Goal: Task Accomplishment & Management: Complete application form

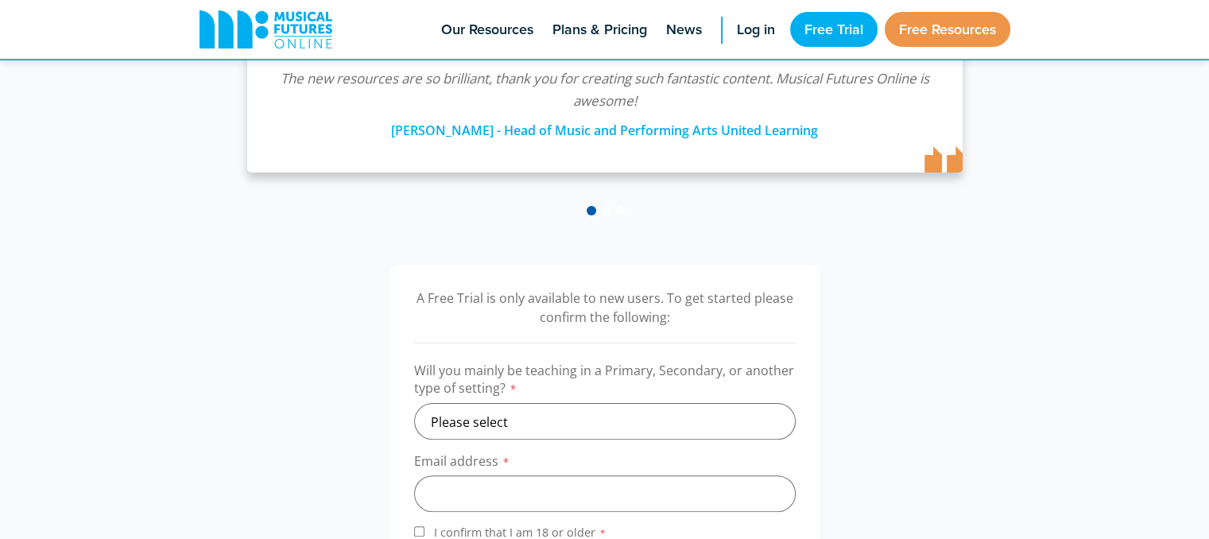
scroll to position [477, 0]
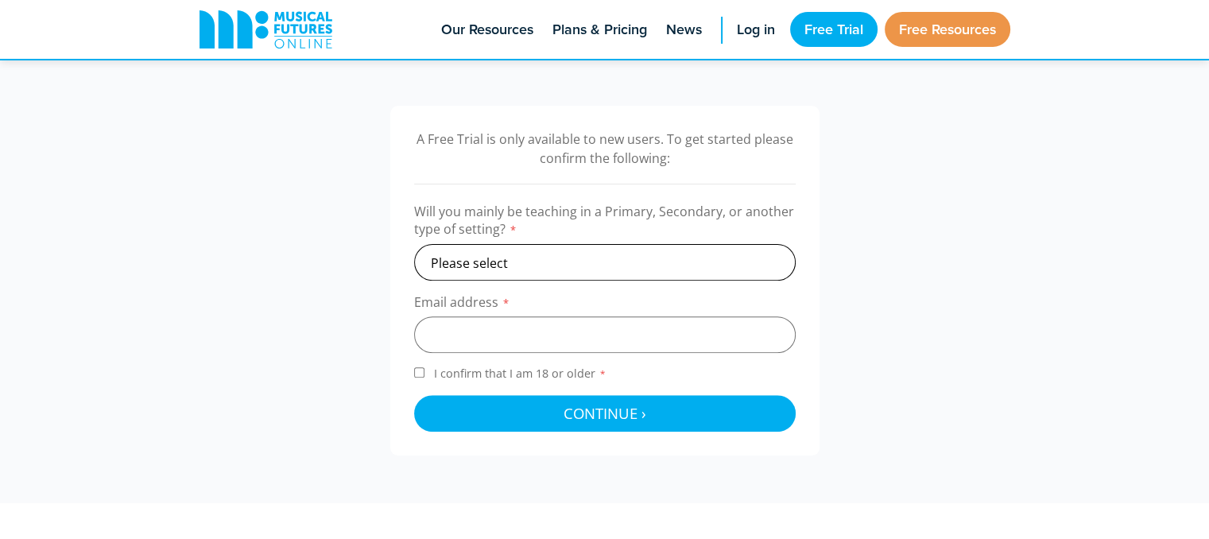
click at [718, 258] on select "Please select Primary Secondary Other" at bounding box center [604, 262] width 381 height 37
select select "secondary"
click at [414, 244] on select "Please select Primary Secondary Other" at bounding box center [604, 262] width 381 height 37
click at [502, 334] on input "email" at bounding box center [604, 334] width 381 height 37
type input "sarah.gillies@iesmail.com"
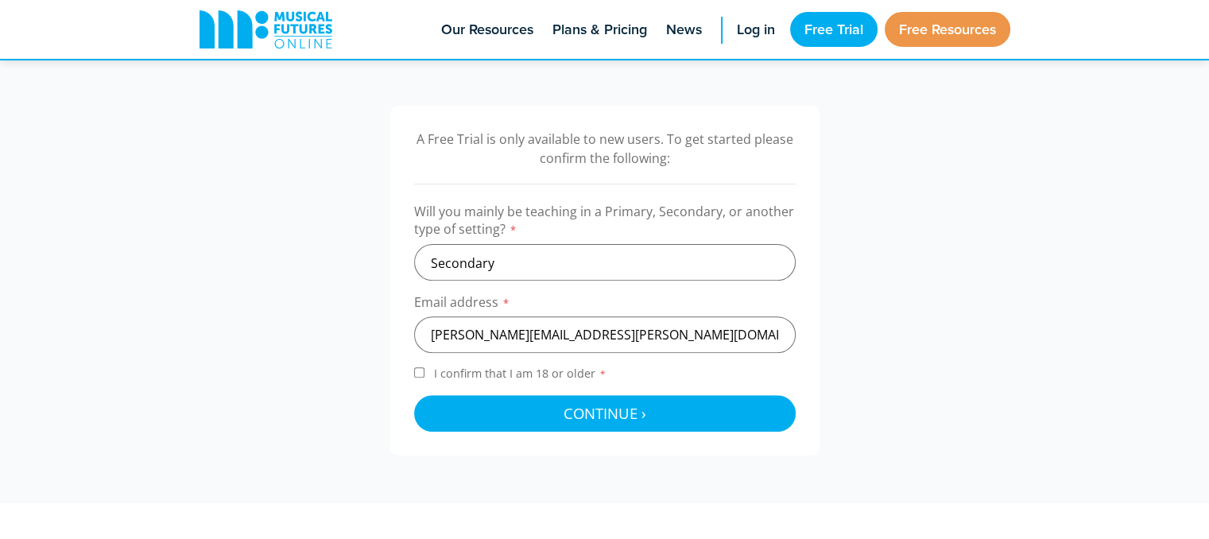
click at [419, 372] on input "I confirm that I am 18 or older *" at bounding box center [419, 372] width 10 height 10
checkbox input "true"
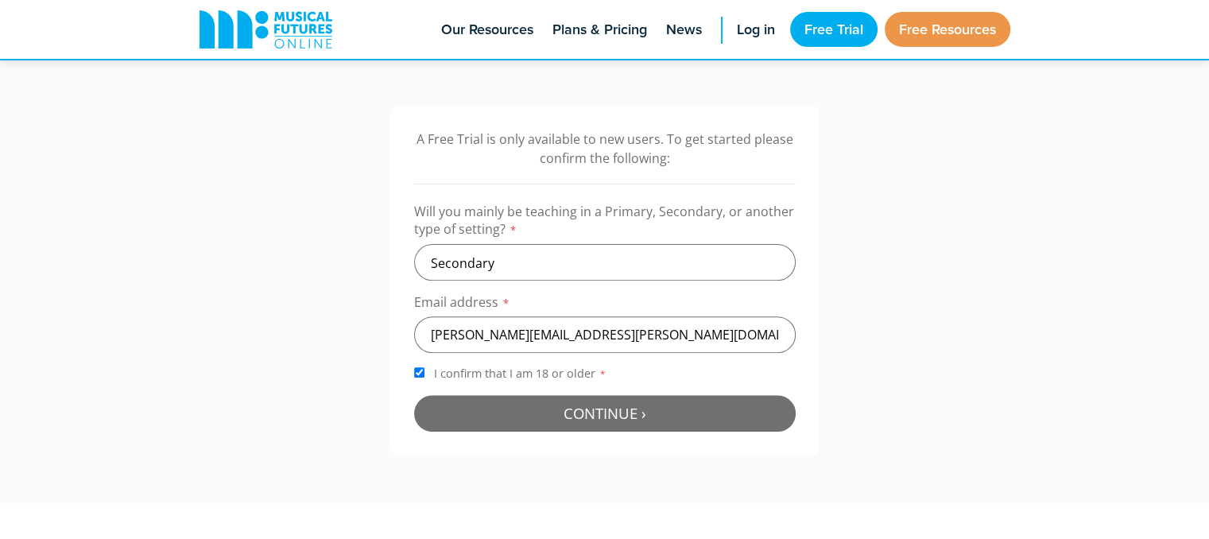
click at [524, 417] on button "Continue › Checking your details..." at bounding box center [604, 413] width 381 height 37
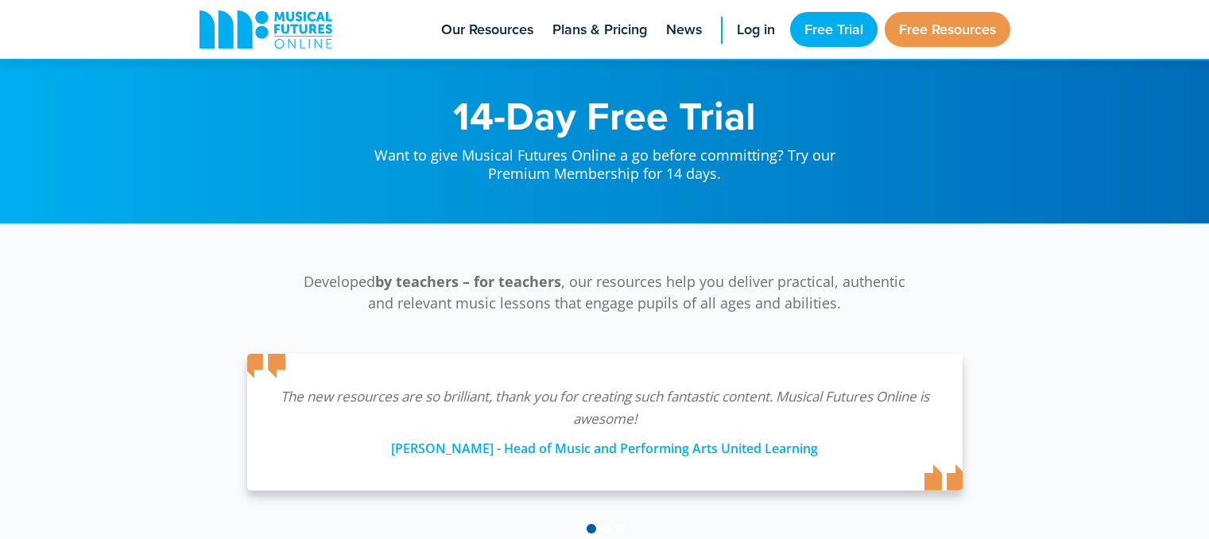
scroll to position [519, 0]
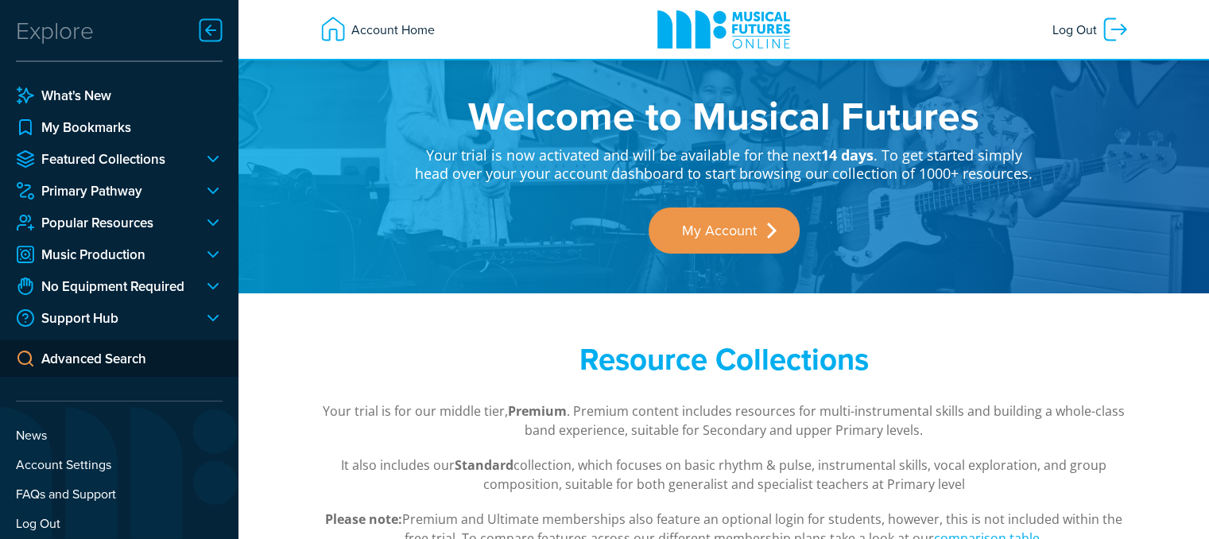
click at [260, 42] on div "Account Home Browse Resources What's New › Primary Pathway Body Beat Basics Rhy…" at bounding box center [723, 30] width 970 height 60
click at [223, 33] on div at bounding box center [211, 30] width 32 height 32
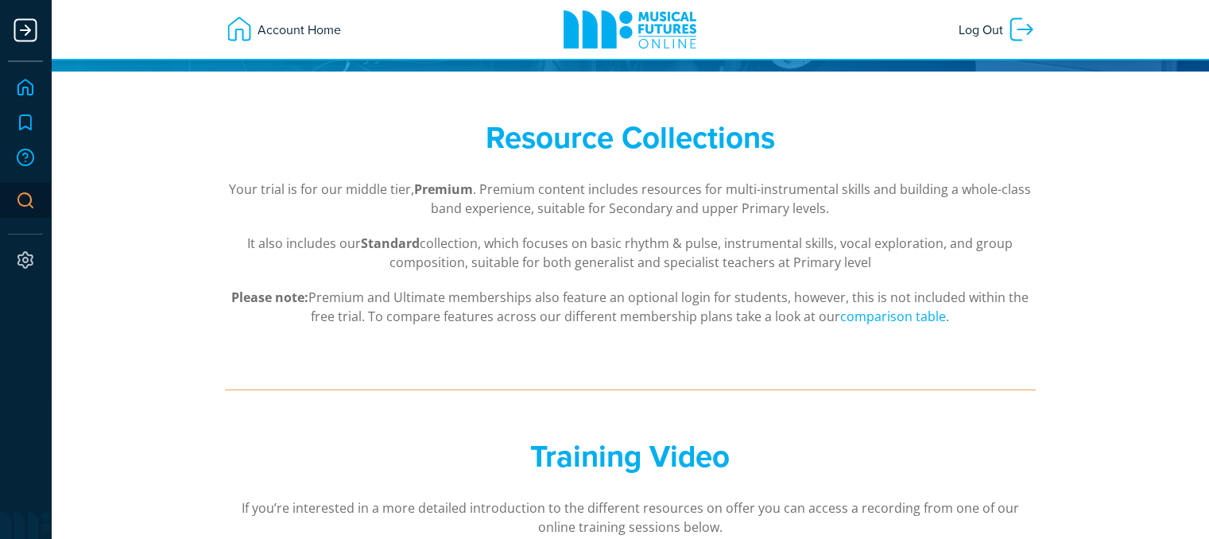
scroll to position [318, 0]
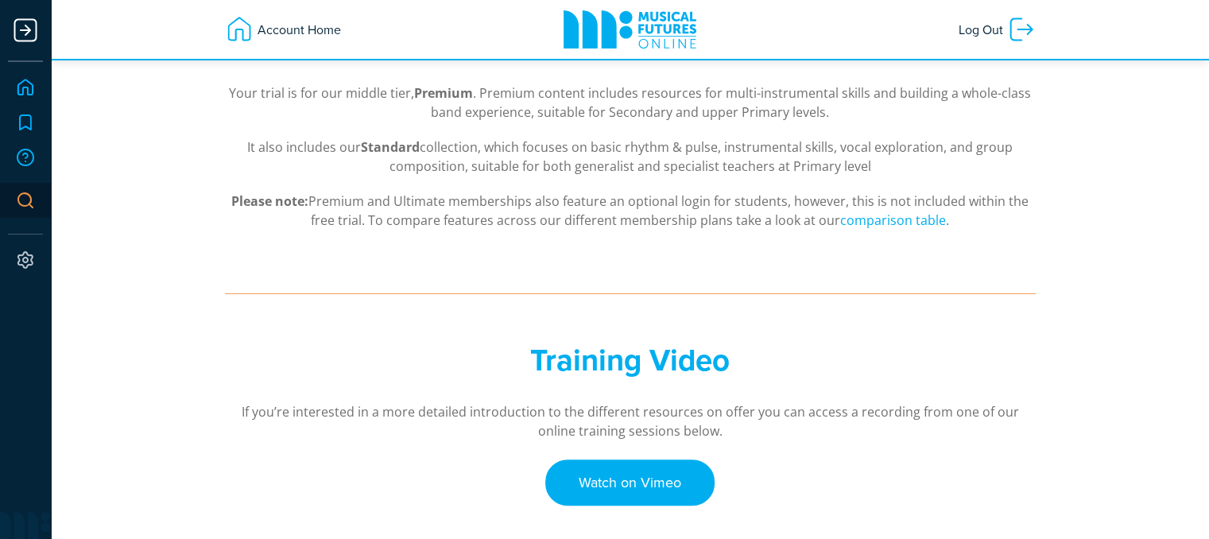
click at [25, 198] on link "Advanced Search" at bounding box center [25, 200] width 51 height 35
